Goal: Navigation & Orientation: Find specific page/section

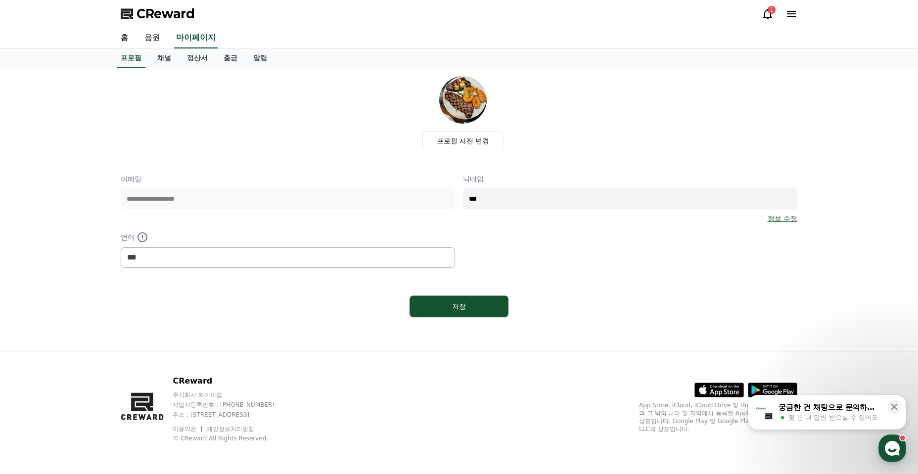
select select "**********"
click at [150, 35] on link "음원" at bounding box center [153, 38] width 32 height 21
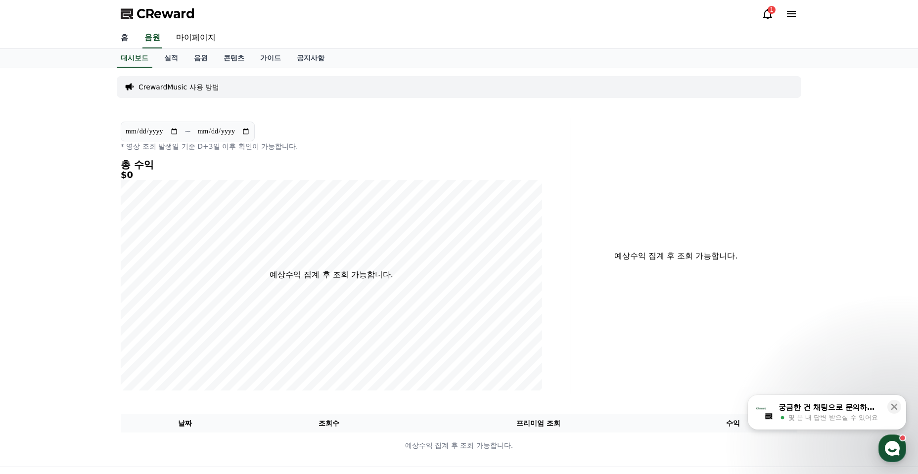
click at [125, 42] on link "홈" at bounding box center [125, 38] width 24 height 21
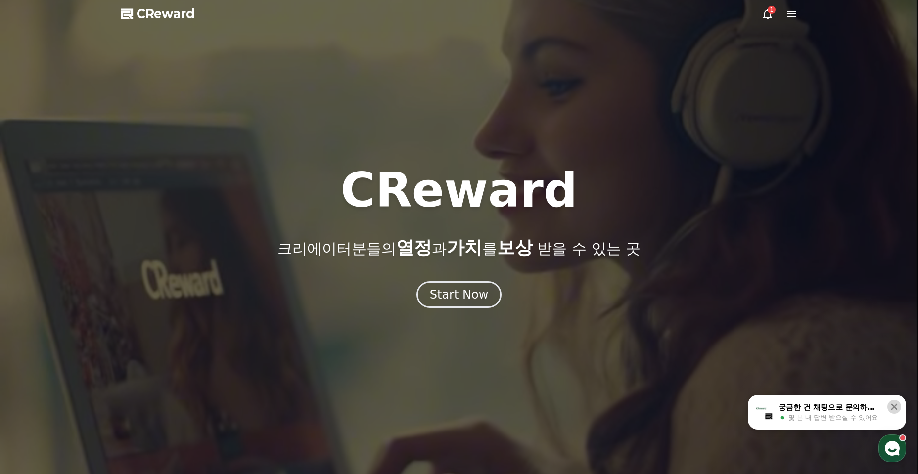
click at [897, 408] on icon at bounding box center [894, 407] width 10 height 10
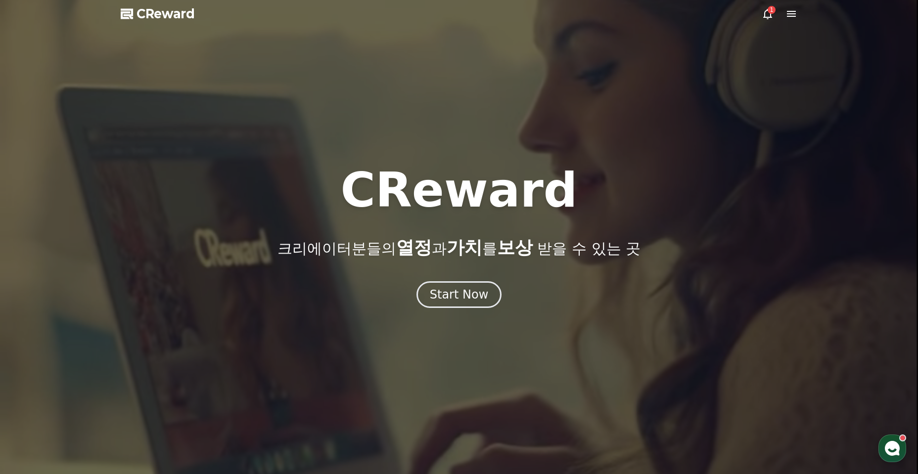
click at [792, 12] on icon at bounding box center [791, 14] width 9 height 6
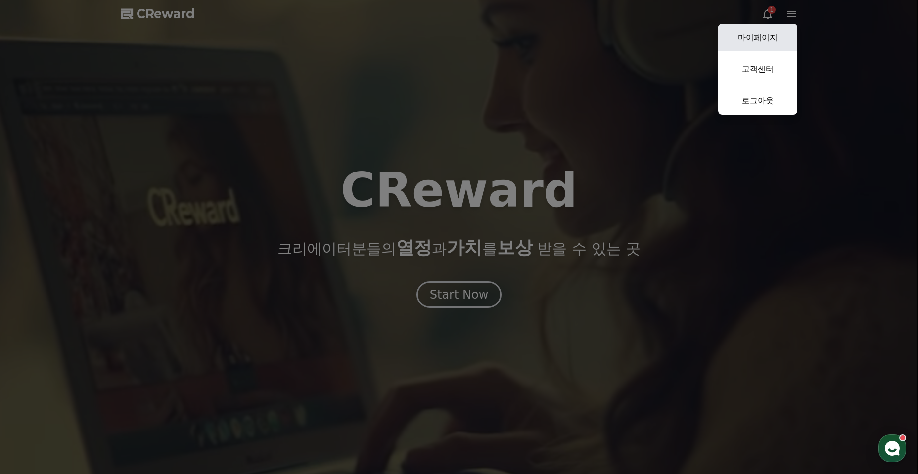
click at [773, 35] on link "마이페이지" at bounding box center [757, 38] width 79 height 28
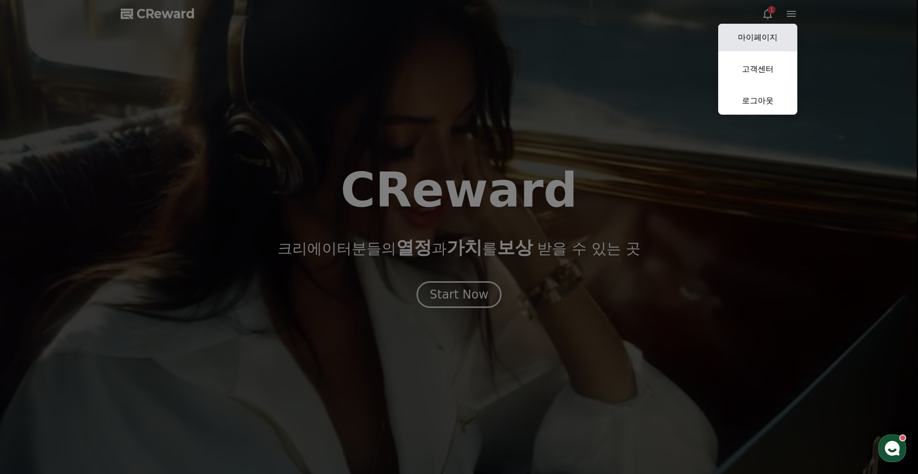
select select "**********"
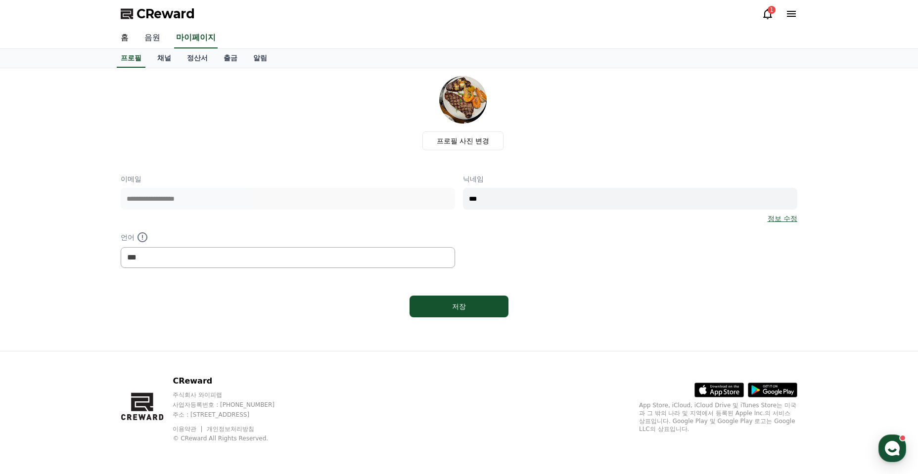
click at [146, 45] on link "음원" at bounding box center [153, 38] width 32 height 21
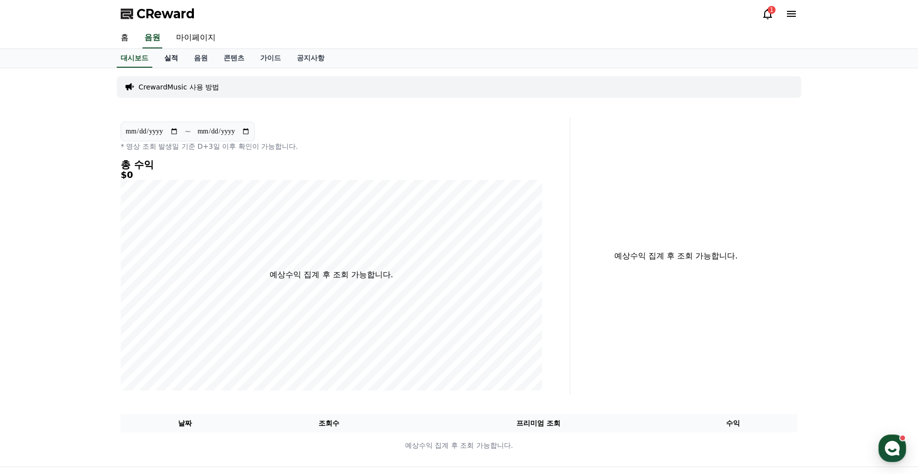
click at [169, 54] on link "실적" at bounding box center [171, 58] width 30 height 19
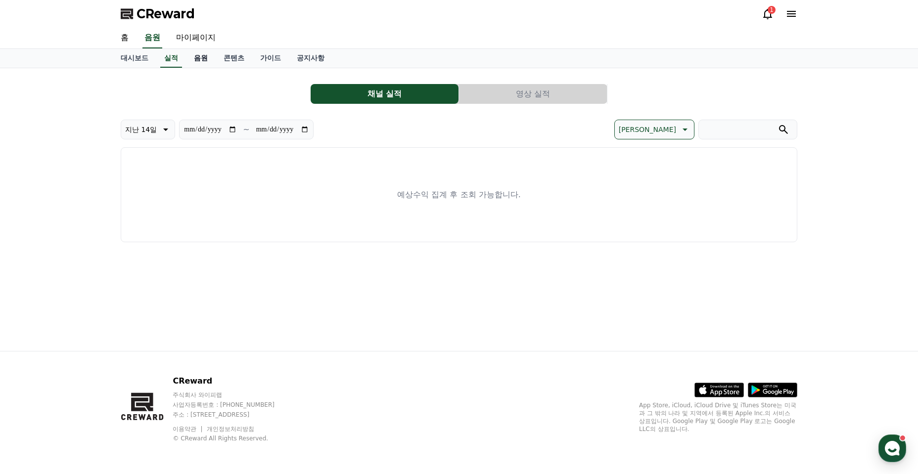
click at [196, 55] on link "음원" at bounding box center [201, 58] width 30 height 19
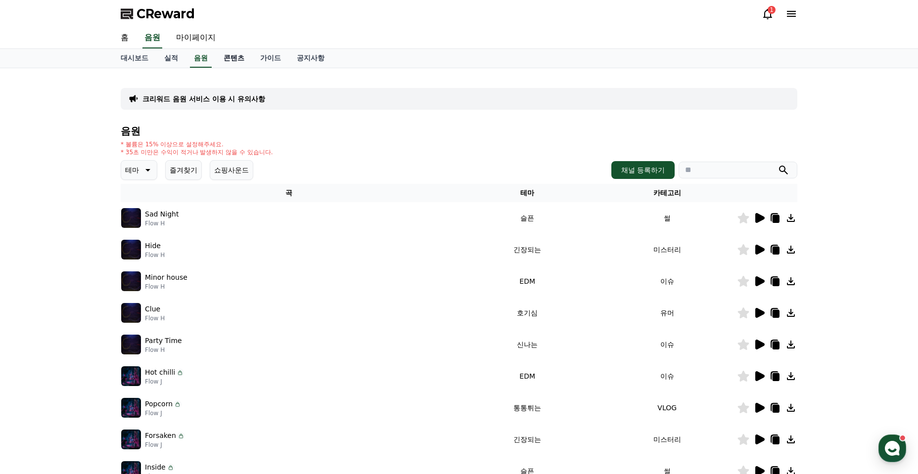
click at [232, 61] on link "콘텐츠" at bounding box center [234, 58] width 37 height 19
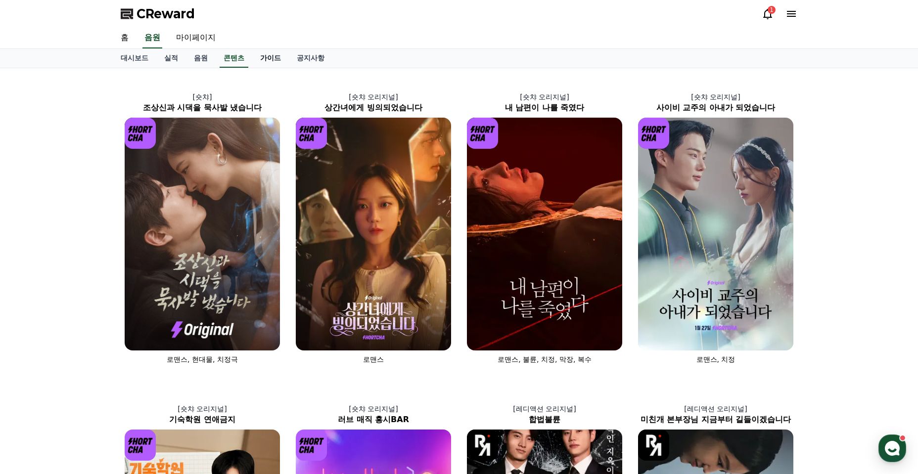
click at [276, 62] on link "가이드" at bounding box center [270, 58] width 37 height 19
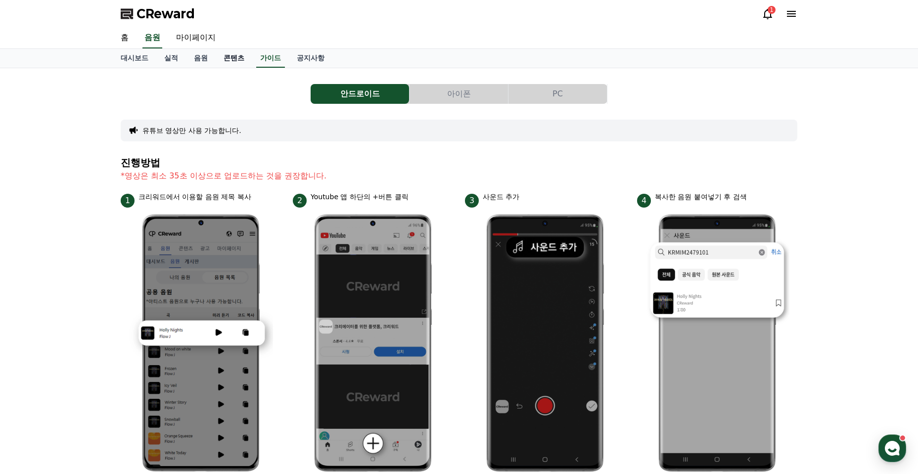
click at [226, 63] on link "콘텐츠" at bounding box center [234, 58] width 37 height 19
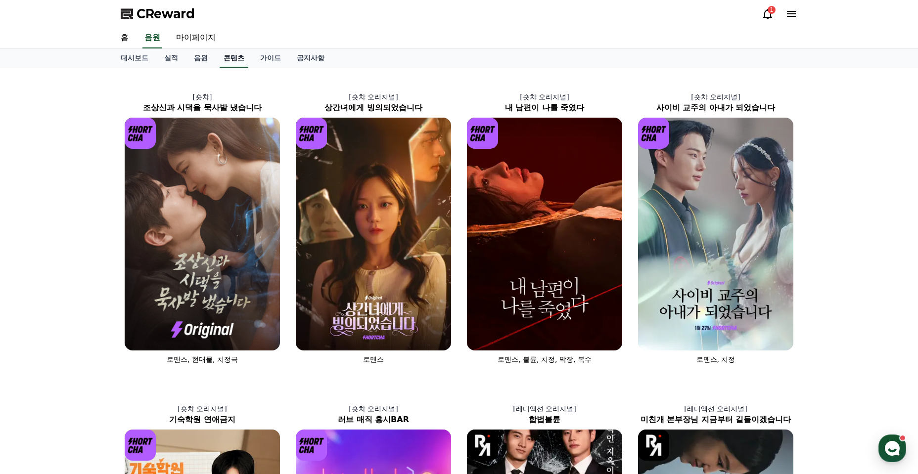
click at [228, 60] on link "콘텐츠" at bounding box center [234, 58] width 29 height 19
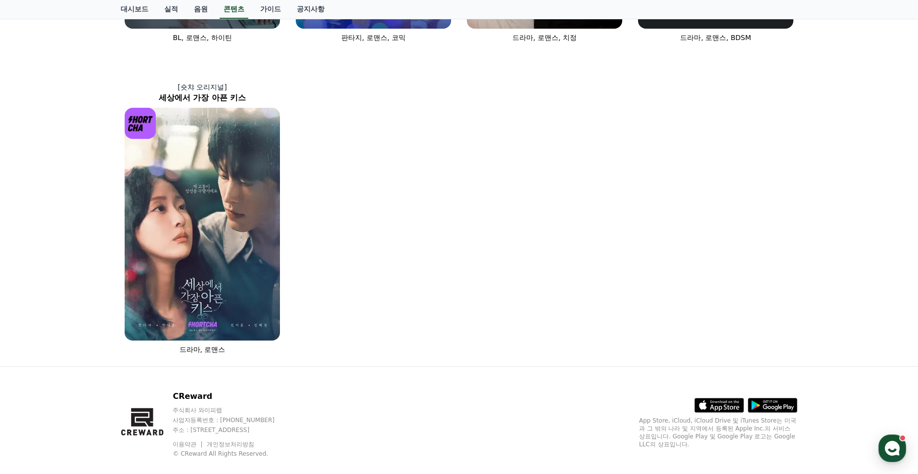
scroll to position [643, 0]
